Goal: Find specific page/section: Find specific page/section

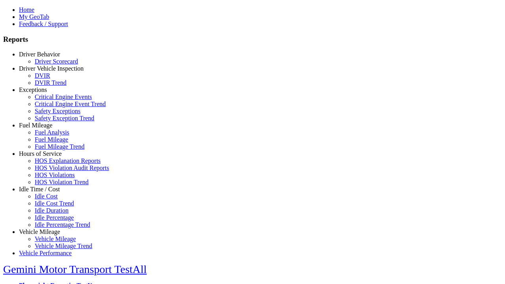
click at [45, 58] on link "Driver Behavior" at bounding box center [39, 54] width 41 height 7
click at [51, 65] on link "Driver Scorecard" at bounding box center [56, 61] width 43 height 7
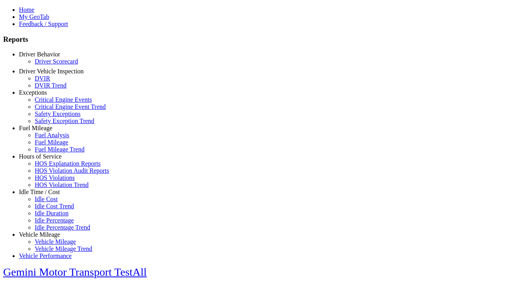
scroll to position [195, 0]
